Goal: Task Accomplishment & Management: Use online tool/utility

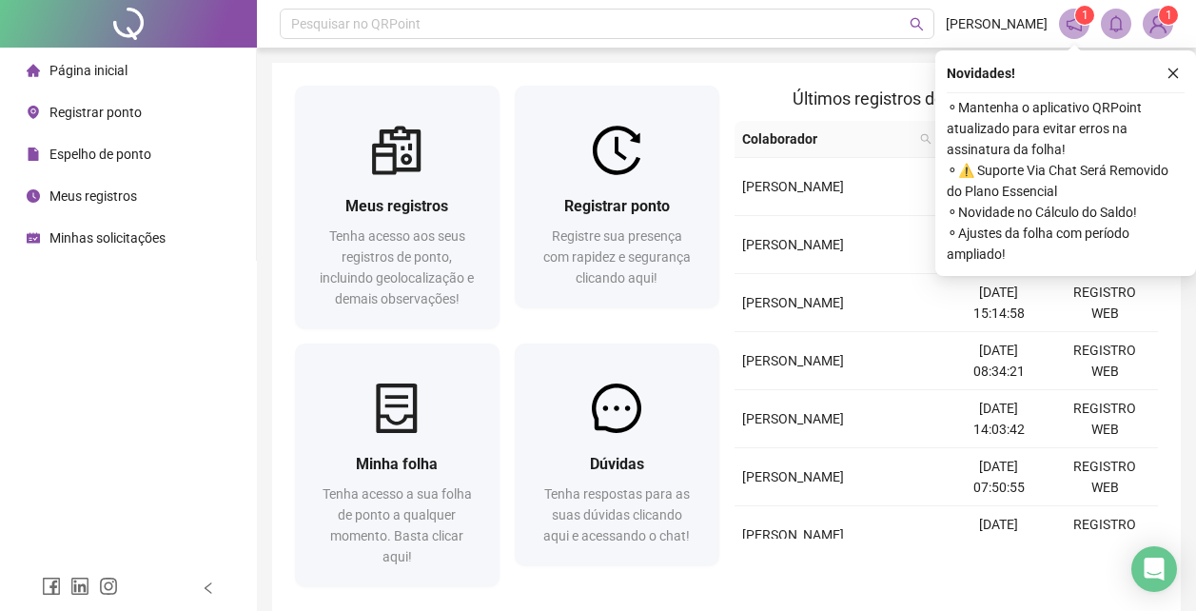
click at [116, 109] on span "Registrar ponto" at bounding box center [95, 112] width 92 height 15
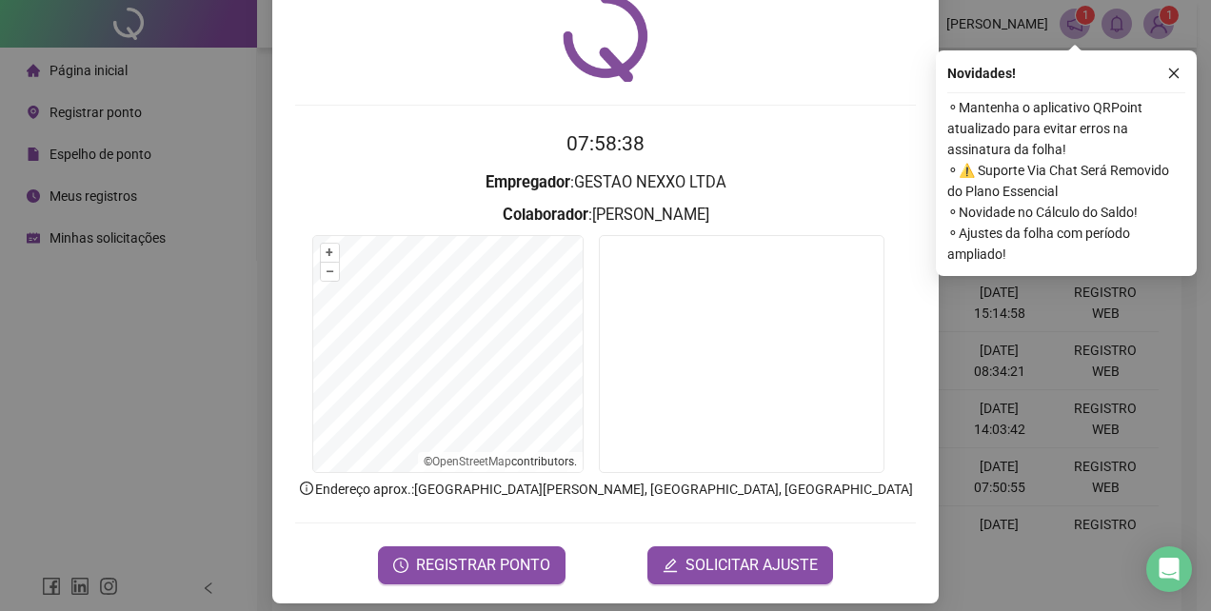
scroll to position [90, 0]
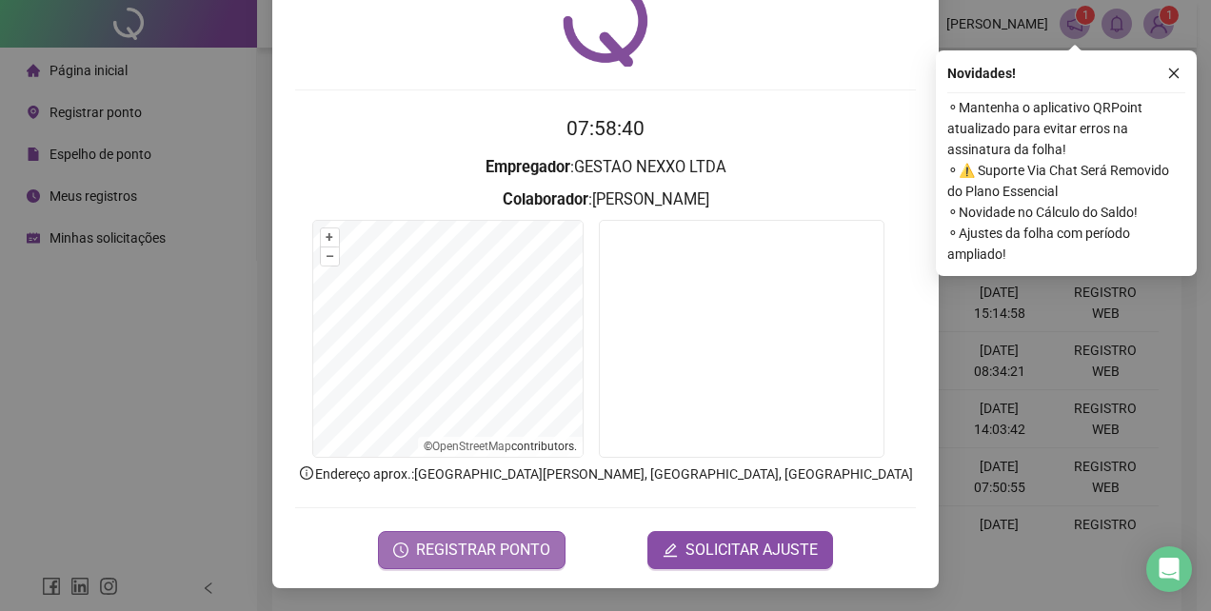
click at [504, 558] on span "REGISTRAR PONTO" at bounding box center [483, 550] width 134 height 23
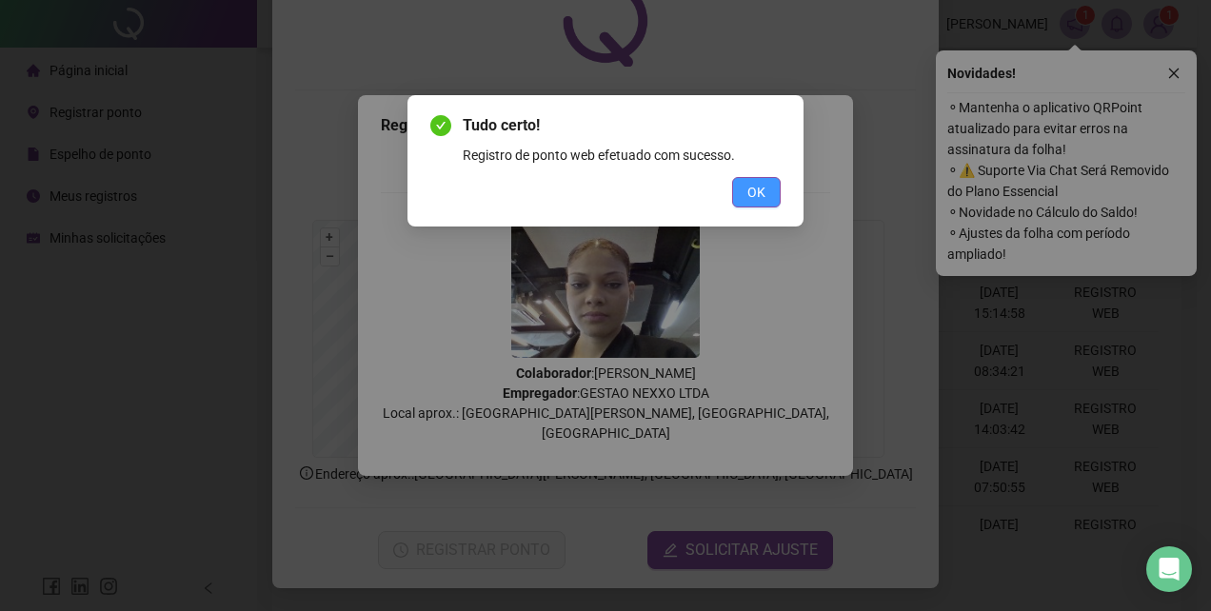
click at [753, 193] on span "OK" at bounding box center [756, 192] width 18 height 21
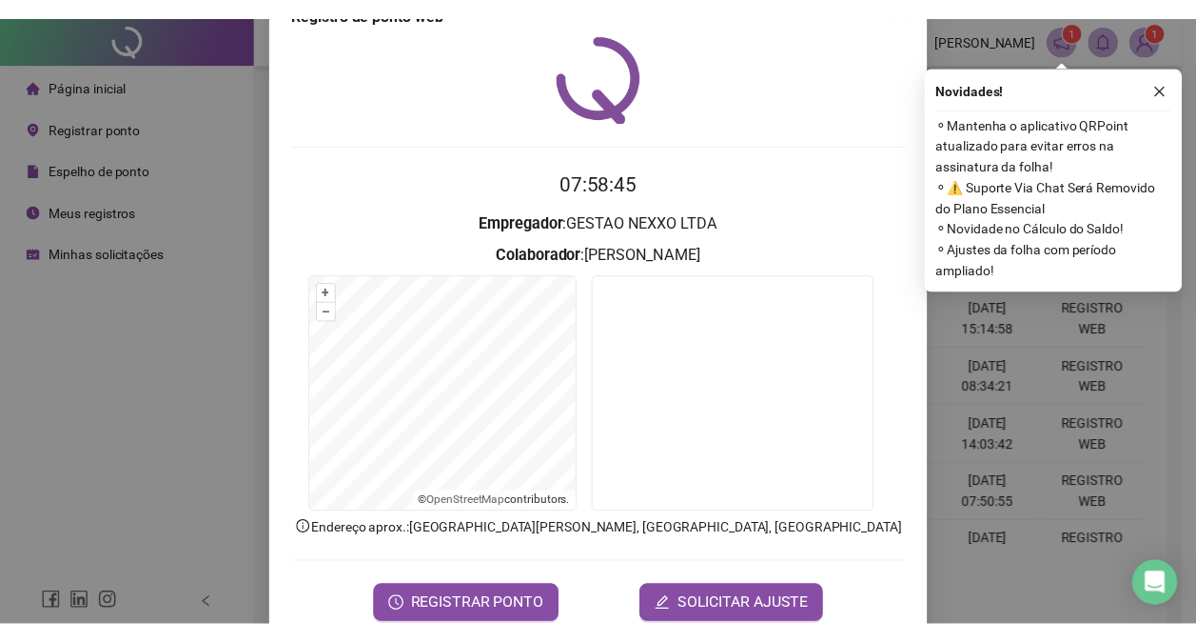
scroll to position [14, 0]
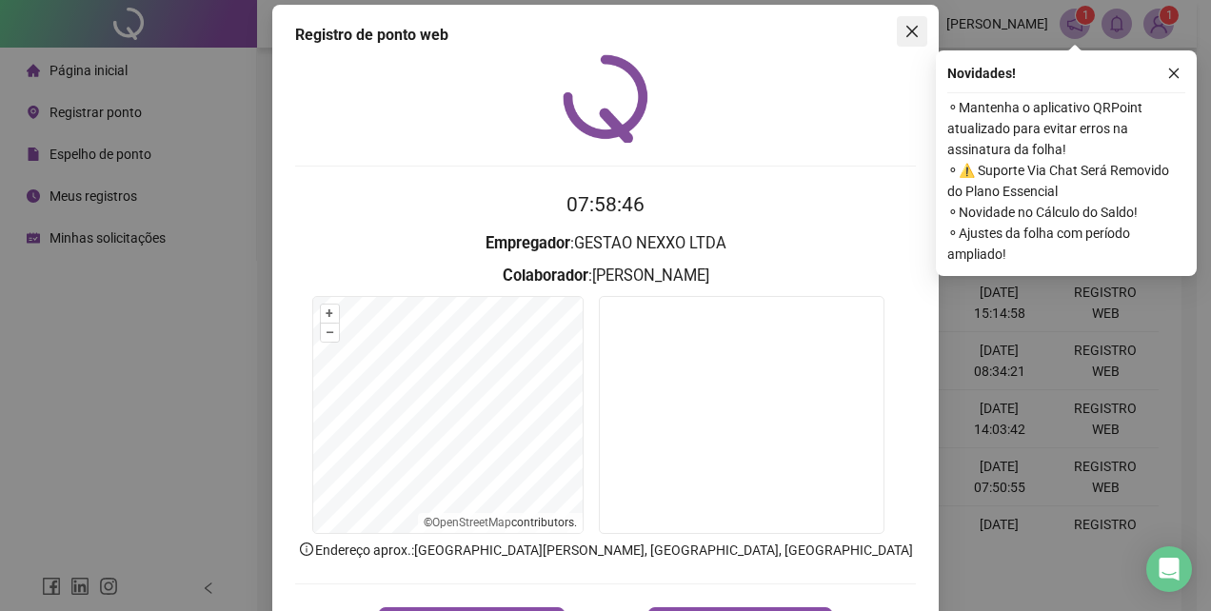
click at [906, 24] on icon "close" at bounding box center [911, 31] width 15 height 15
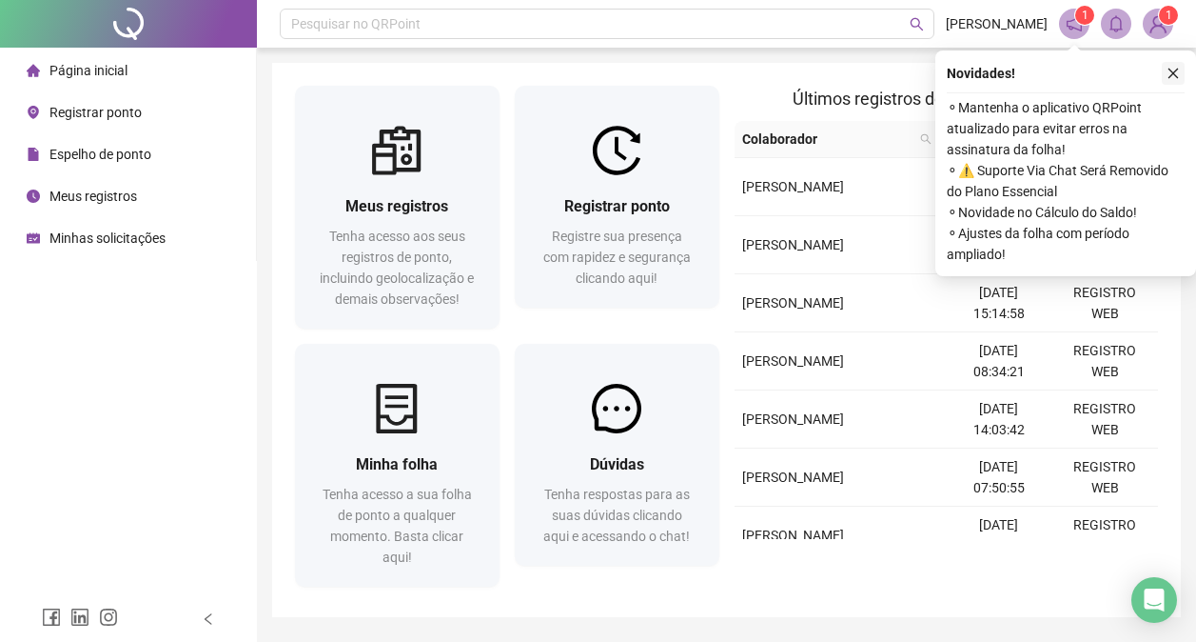
click at [1177, 74] on icon "close" at bounding box center [1173, 73] width 13 height 13
